Goal: Download file/media

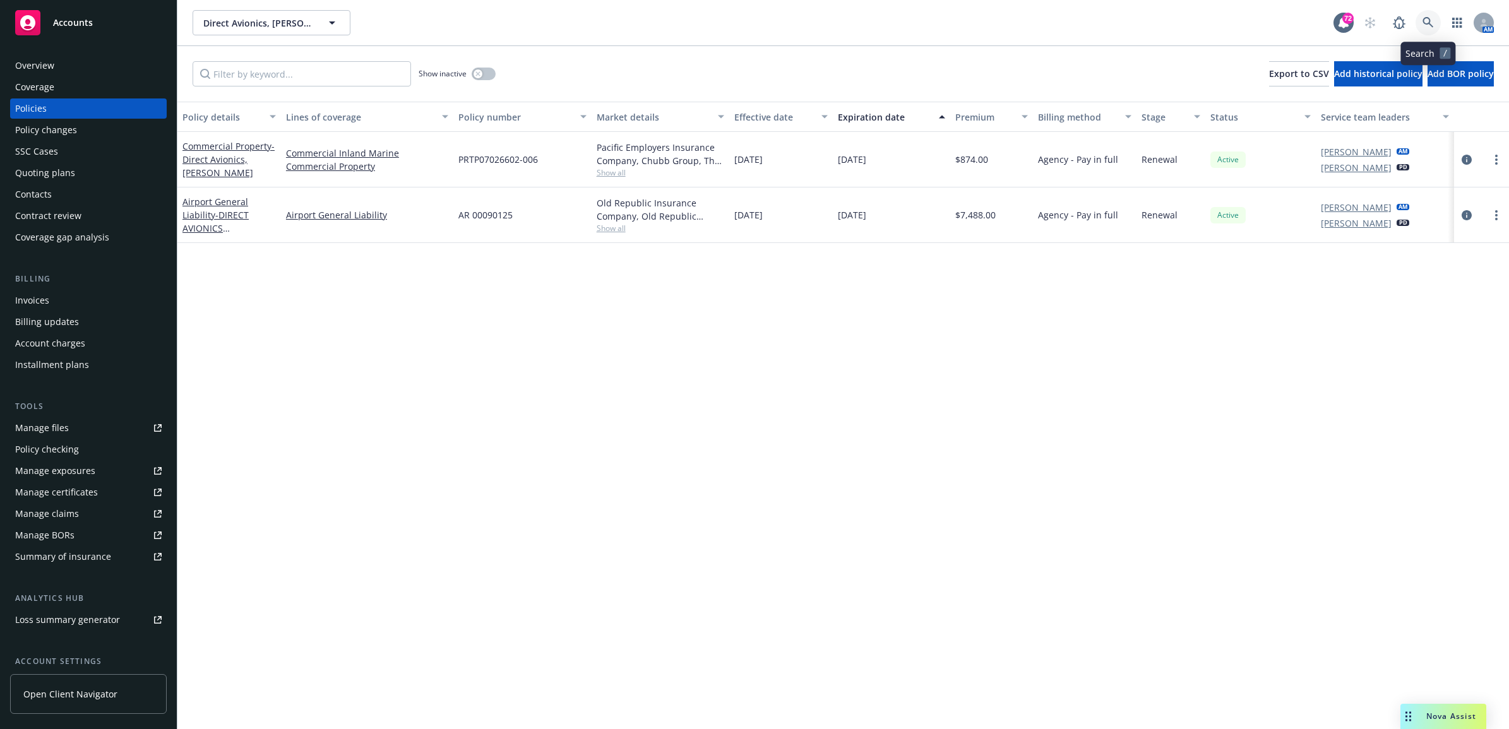
click at [1434, 20] on link at bounding box center [1428, 22] width 25 height 25
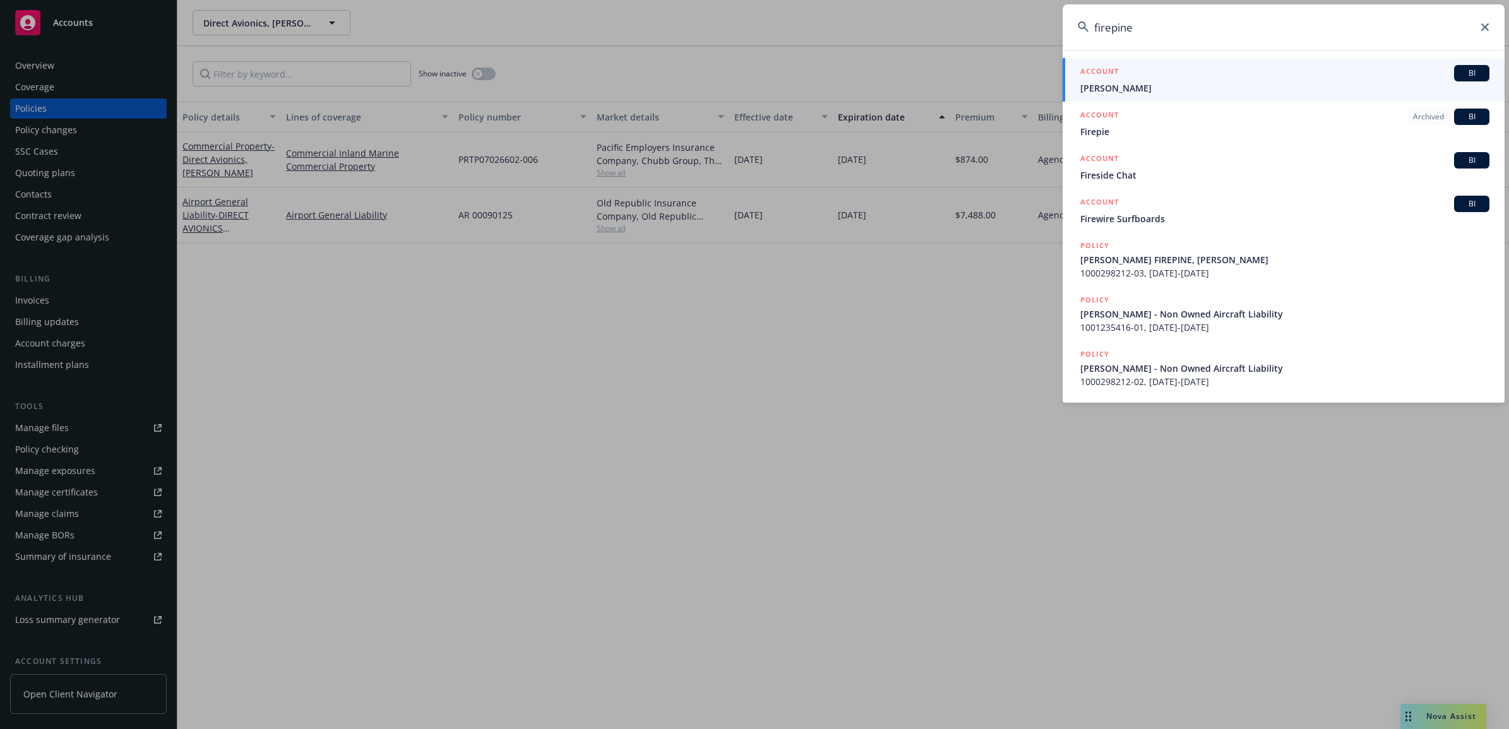
type input "firepine"
click at [1139, 80] on div "ACCOUNT BI" at bounding box center [1284, 73] width 409 height 16
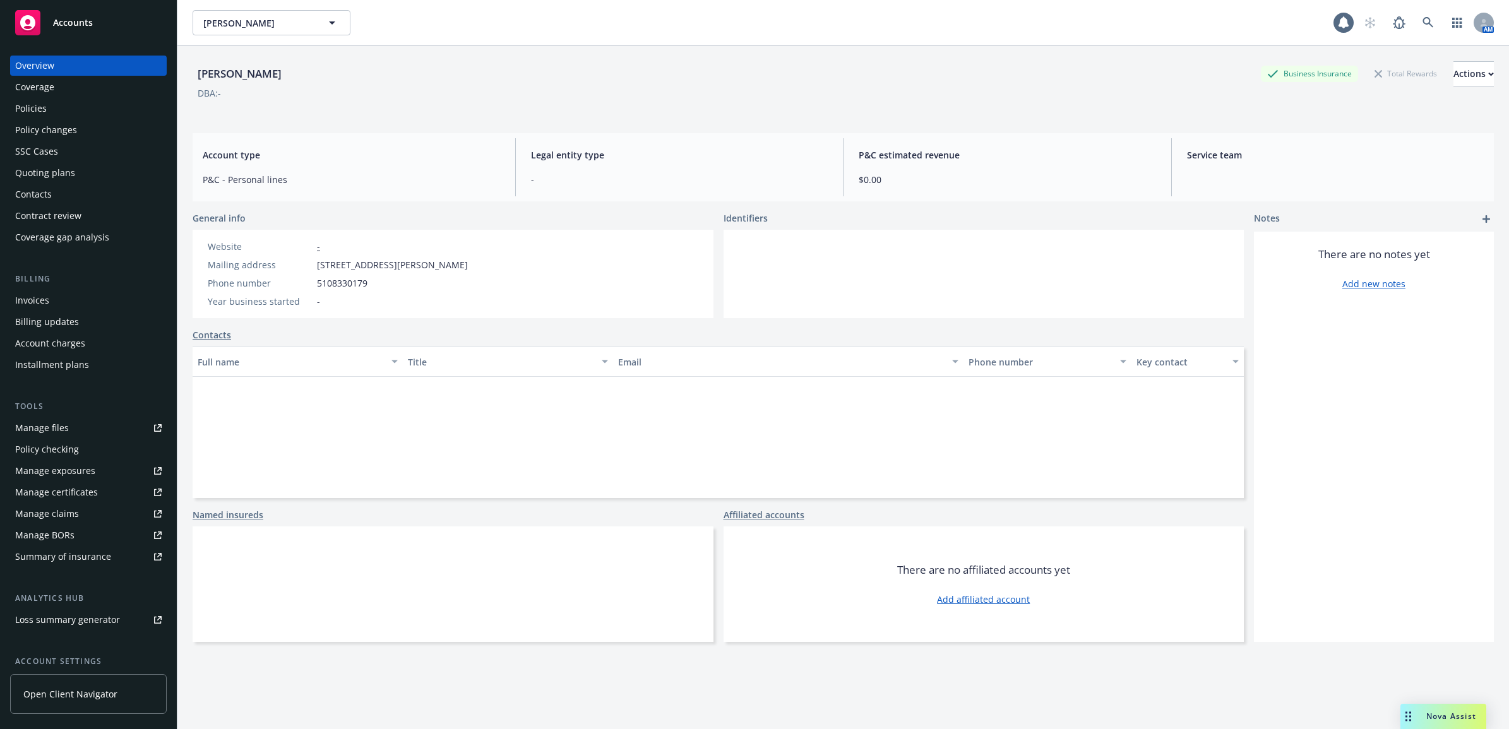
click at [80, 114] on div "Policies" at bounding box center [88, 109] width 146 height 20
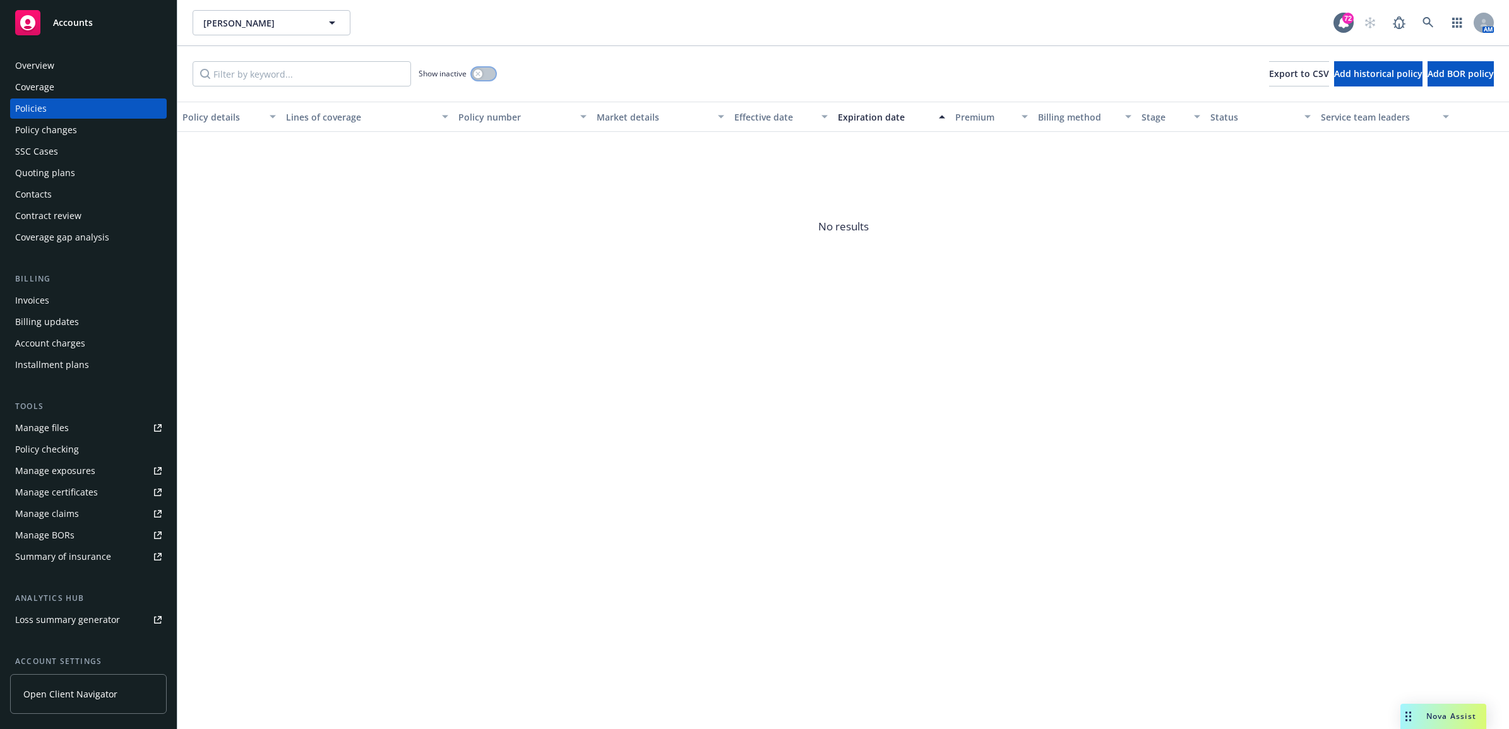
click at [485, 73] on button "button" at bounding box center [484, 74] width 24 height 13
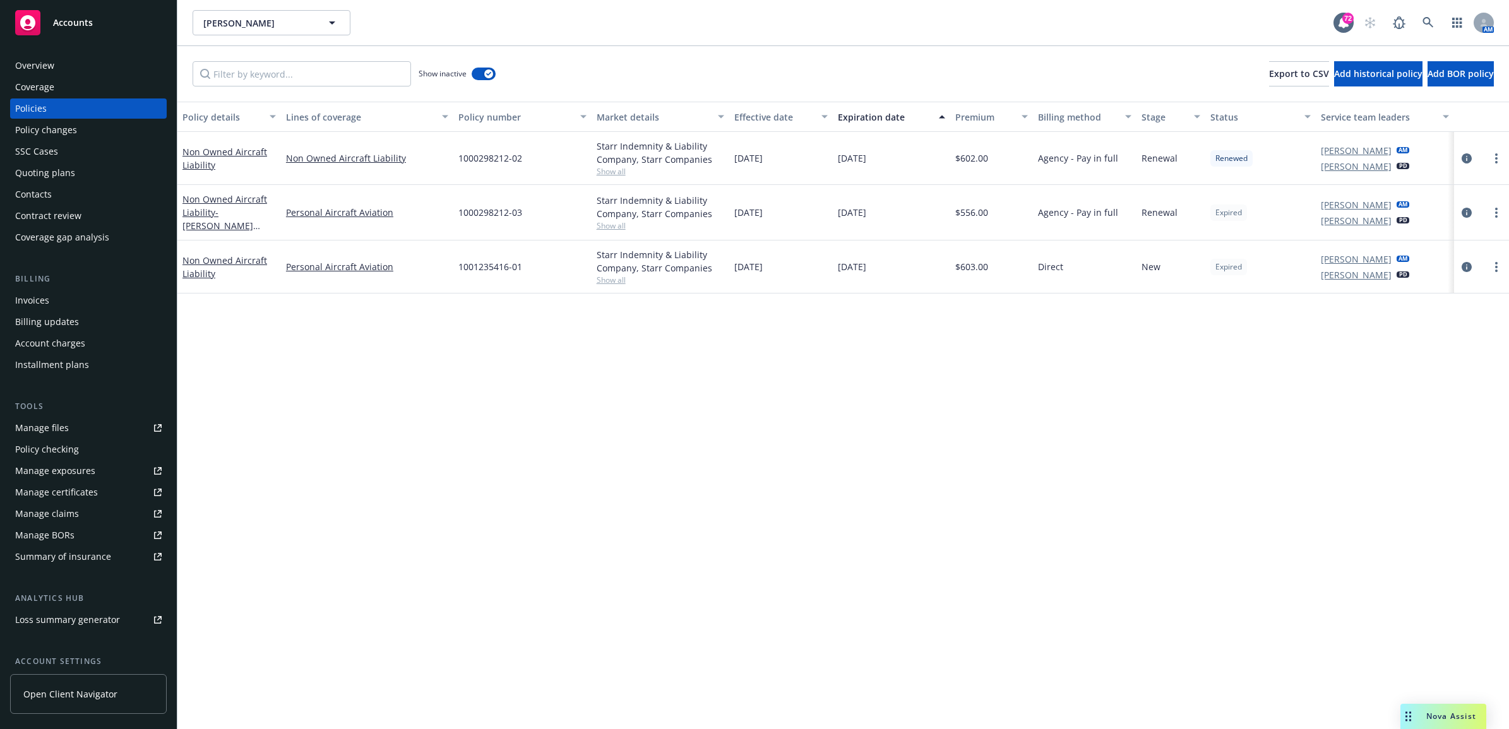
drag, startPoint x: 1467, startPoint y: 266, endPoint x: 1432, endPoint y: 328, distance: 71.8
click at [1467, 266] on icon "circleInformation" at bounding box center [1467, 267] width 10 height 10
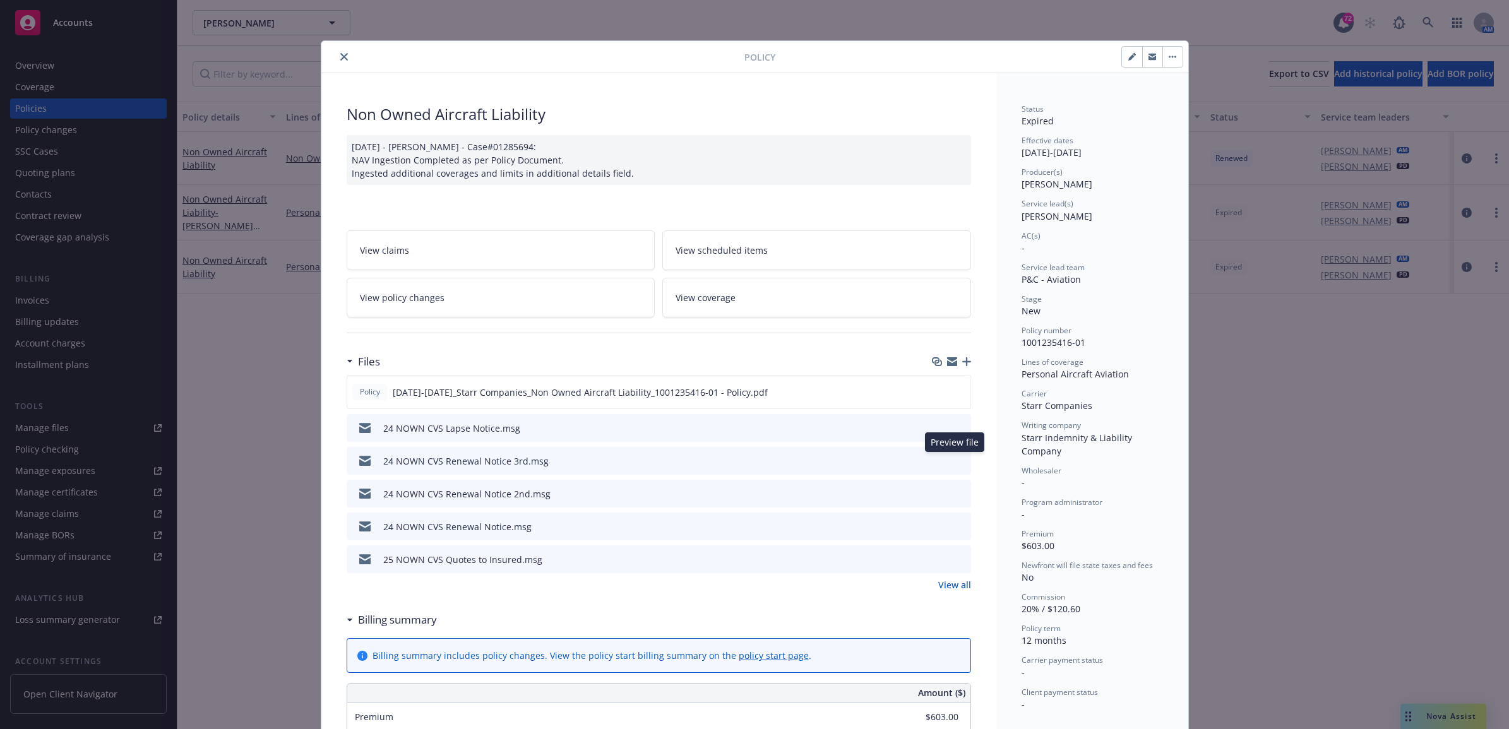
click at [954, 462] on icon "preview file" at bounding box center [959, 460] width 11 height 9
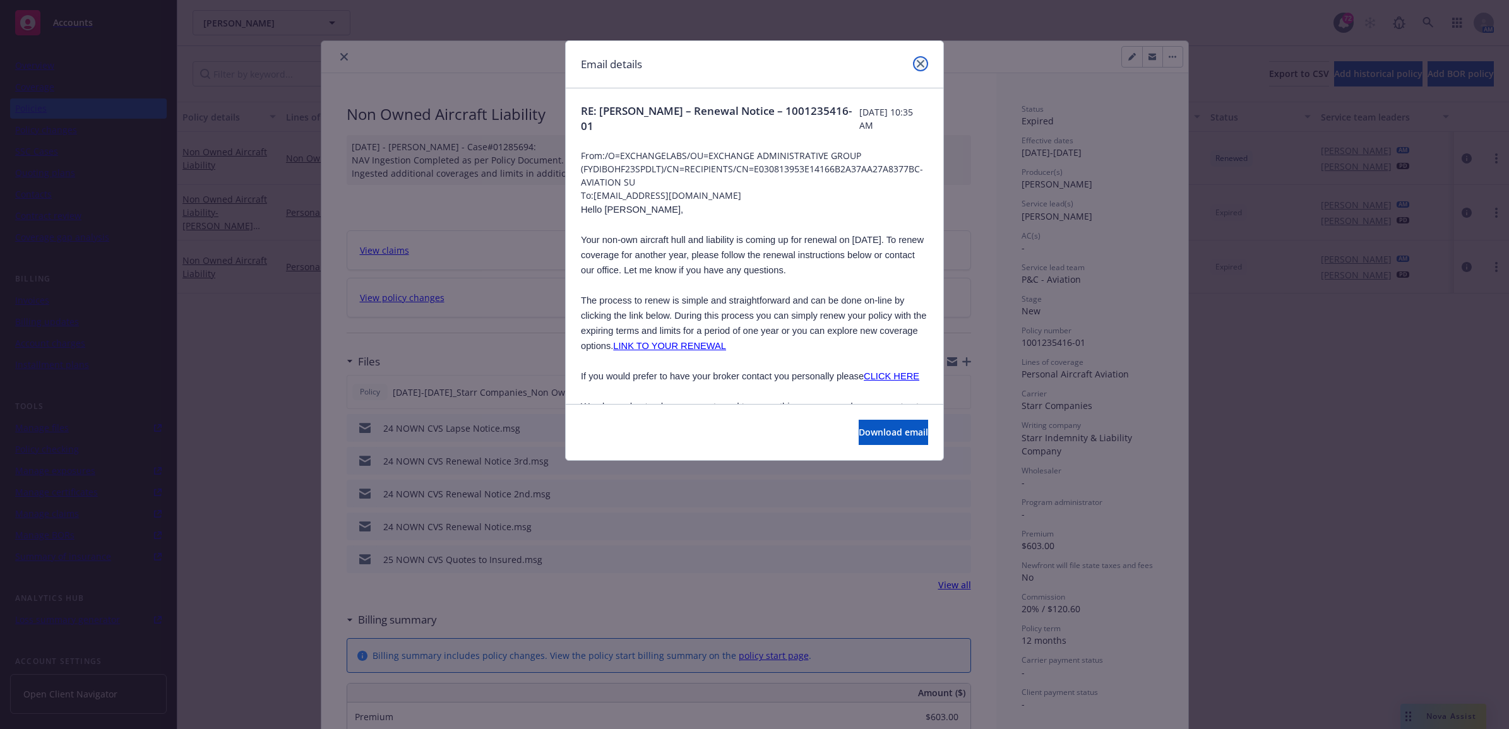
click at [923, 63] on icon "close" at bounding box center [921, 64] width 8 height 8
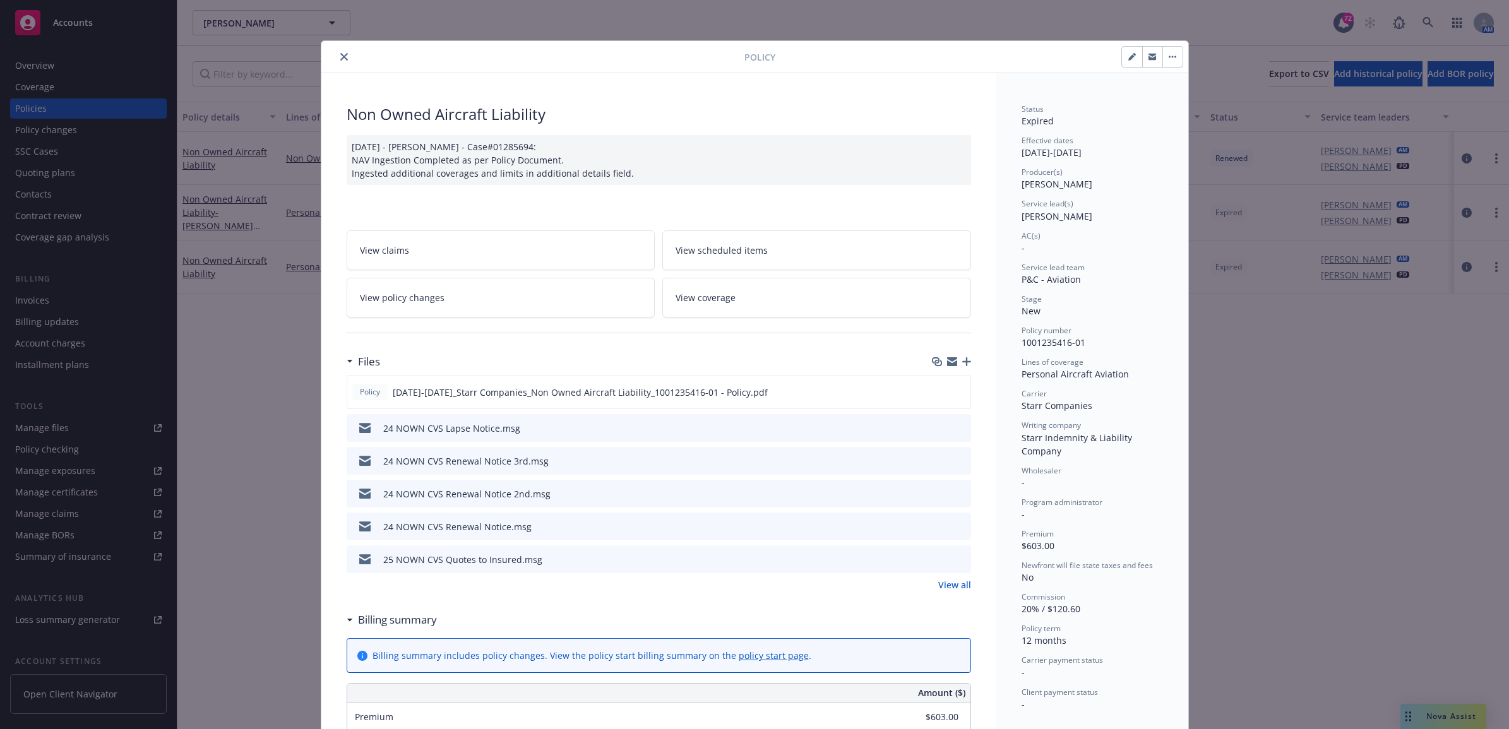
click at [950, 584] on link "View all" at bounding box center [954, 584] width 33 height 13
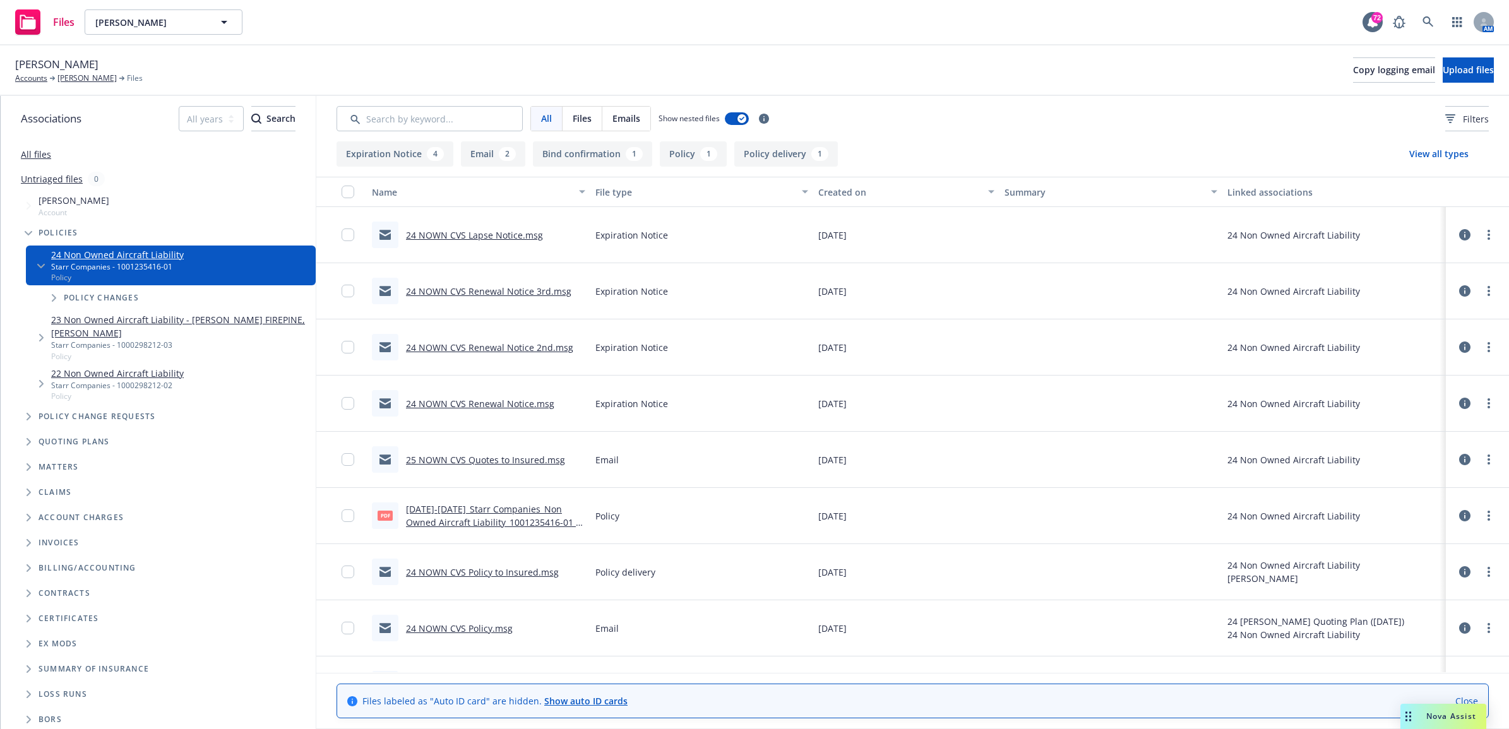
scroll to position [42, 0]
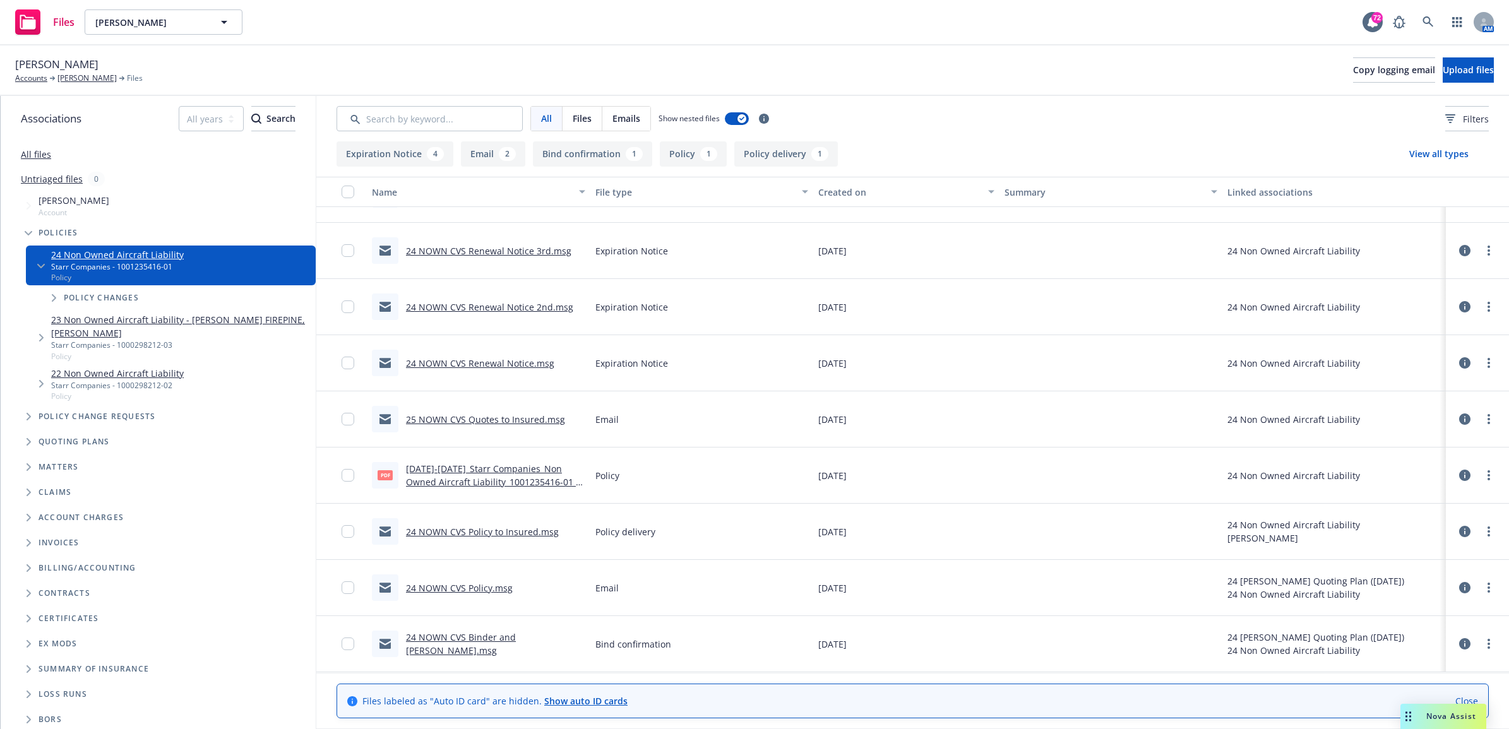
click at [499, 586] on link "24 NOWN CVS Policy.msg" at bounding box center [459, 588] width 107 height 12
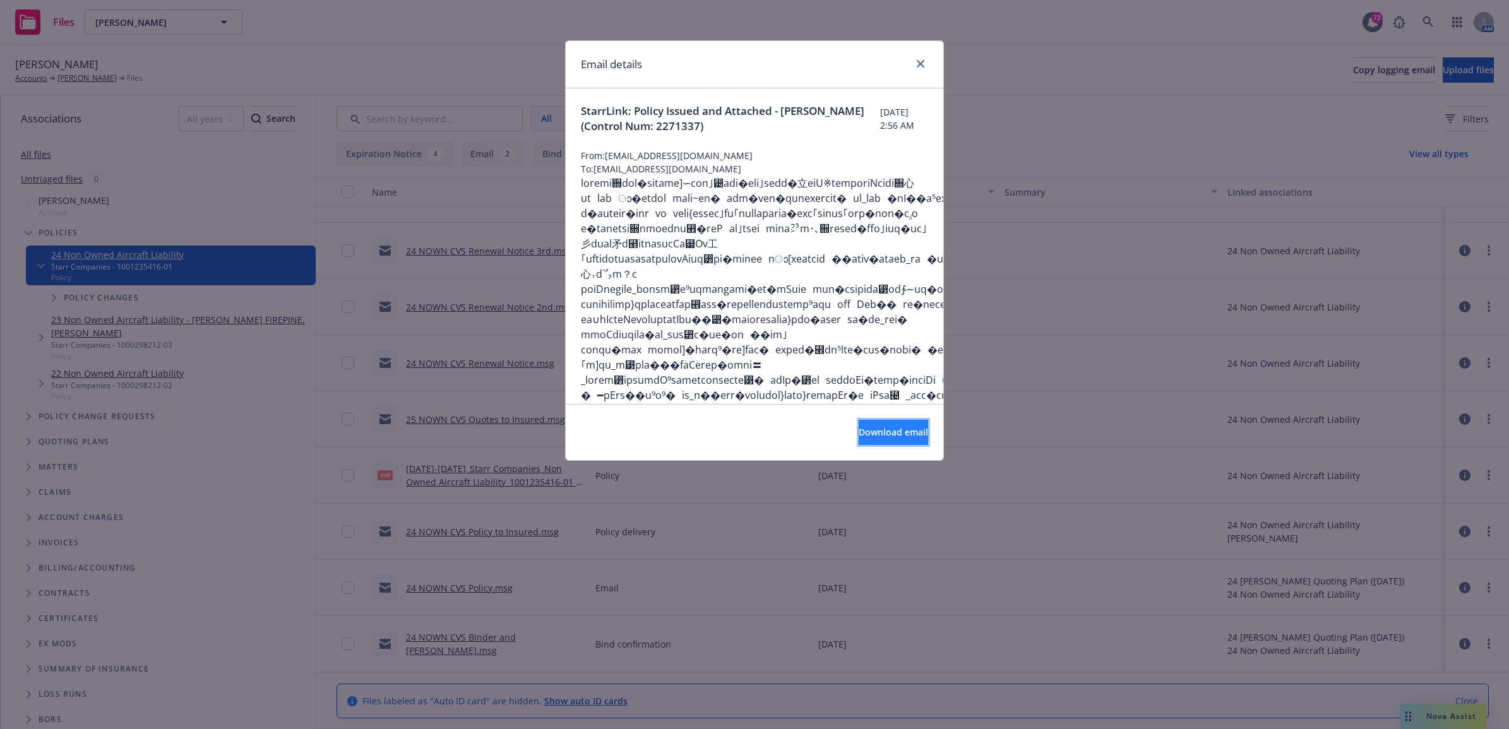
click at [889, 424] on button "Download email" at bounding box center [893, 432] width 69 height 25
drag, startPoint x: 911, startPoint y: 61, endPoint x: 921, endPoint y: 61, distance: 10.1
click at [911, 61] on div at bounding box center [918, 64] width 20 height 16
click at [923, 59] on link "close" at bounding box center [920, 63] width 15 height 15
